Goal: Task Accomplishment & Management: Manage account settings

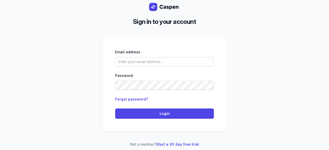
click at [133, 57] on div "Email address" at bounding box center [164, 57] width 99 height 17
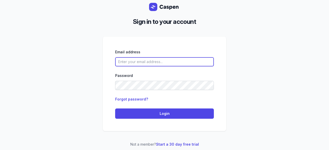
click at [119, 65] on input "email" at bounding box center [164, 61] width 99 height 9
type input "[EMAIL_ADDRESS][DOMAIN_NAME]"
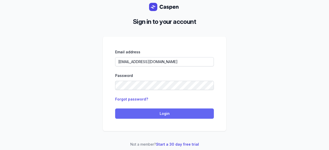
click at [173, 113] on span "Login" at bounding box center [164, 114] width 93 height 6
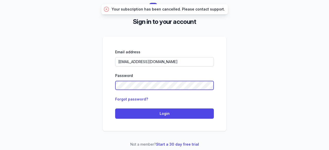
click at [109, 93] on div "Email address [EMAIL_ADDRESS][DOMAIN_NAME] Password Forgot password? Login" at bounding box center [164, 84] width 123 height 95
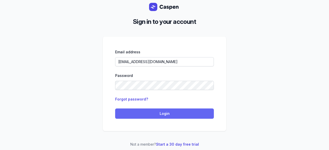
click at [157, 113] on span "Login" at bounding box center [164, 114] width 93 height 6
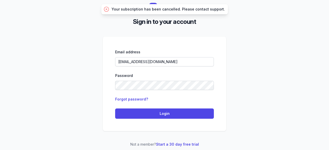
drag, startPoint x: 142, startPoint y: 56, endPoint x: 142, endPoint y: 59, distance: 3.6
click at [142, 59] on div "Email address [EMAIL_ADDRESS][DOMAIN_NAME]" at bounding box center [164, 57] width 99 height 17
click at [132, 97] on div "Forgot password?" at bounding box center [131, 99] width 33 height 6
click at [132, 100] on link "Forgot password?" at bounding box center [131, 99] width 33 height 4
